Goal: Find specific page/section: Find specific page/section

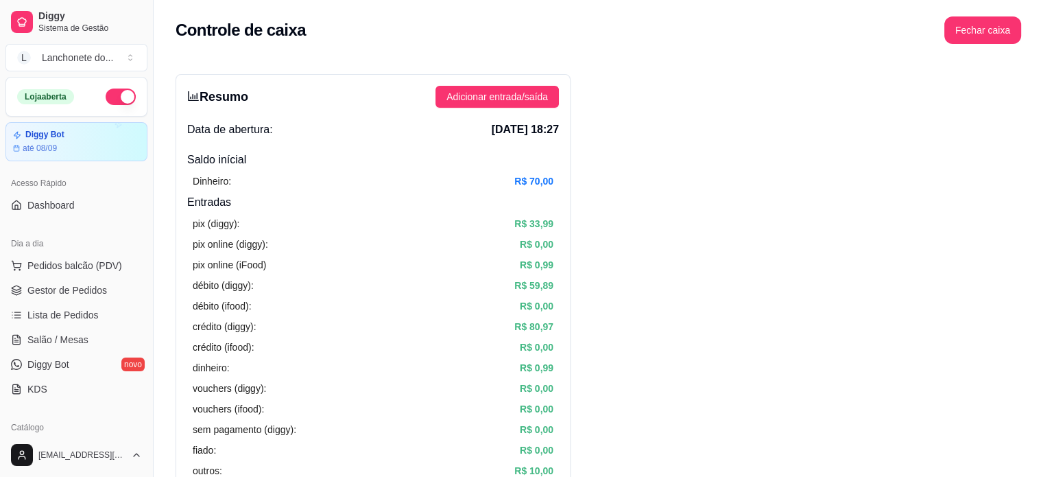
scroll to position [393, 0]
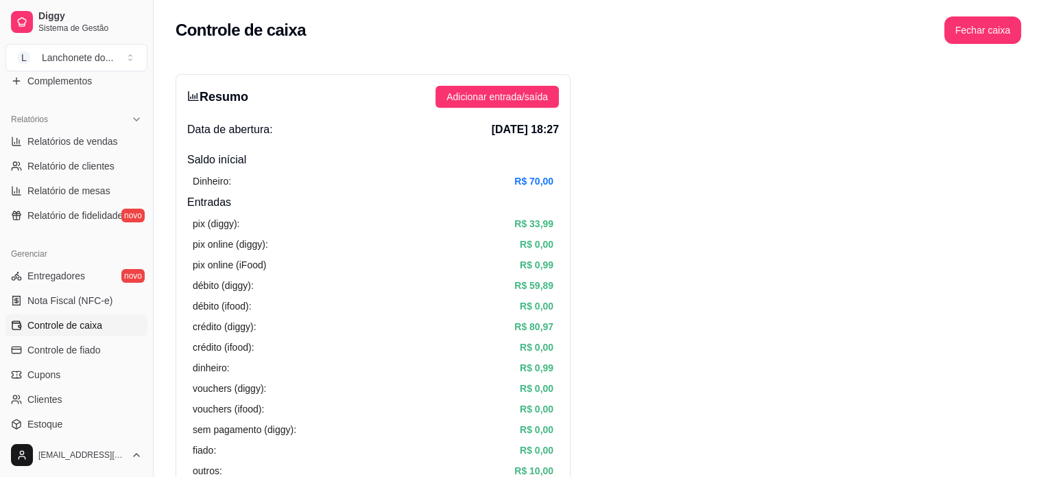
drag, startPoint x: 151, startPoint y: 279, endPoint x: 145, endPoint y: 293, distance: 15.4
click at [145, 294] on div "Diggy Sistema de Gestão L Lanchonete do ... Loja aberta Diggy Bot até 08/09 Ace…" at bounding box center [76, 238] width 153 height 477
click at [108, 132] on link "Relatórios de vendas" at bounding box center [76, 141] width 142 height 22
select select "ALL"
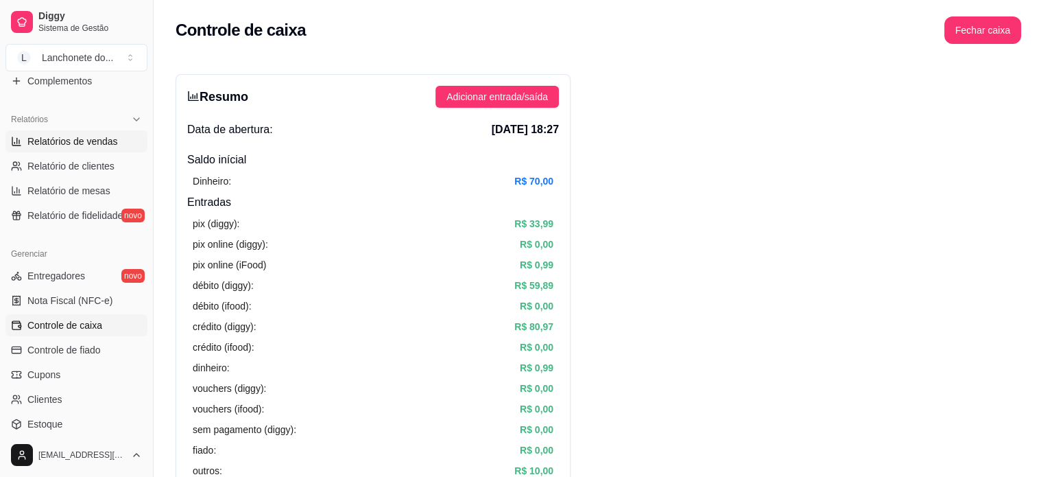
select select "0"
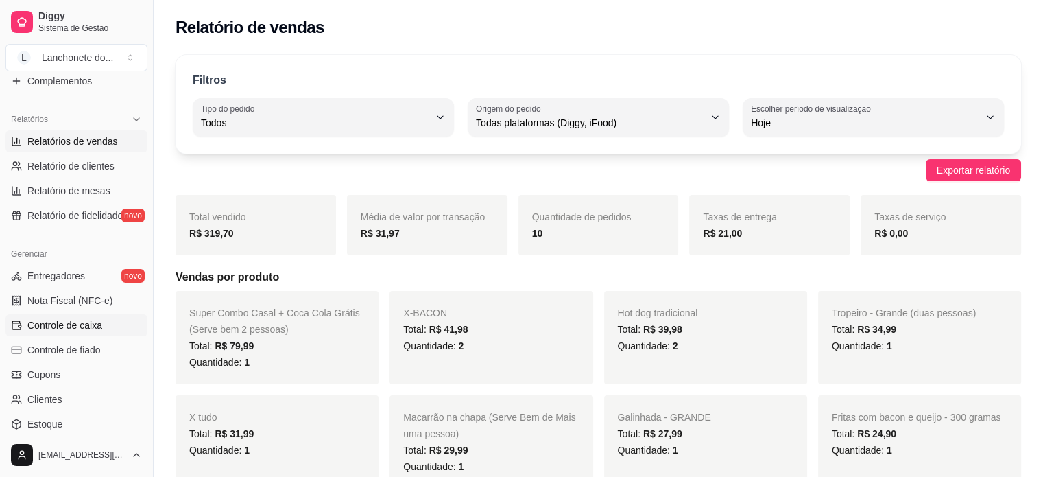
click at [73, 325] on span "Controle de caixa" at bounding box center [64, 325] width 75 height 14
